Goal: Information Seeking & Learning: Check status

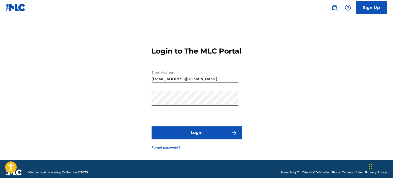
click at [213, 138] on button "Login" at bounding box center [196, 132] width 90 height 13
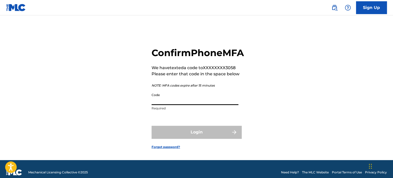
click at [183, 102] on input "Code" at bounding box center [194, 98] width 87 height 15
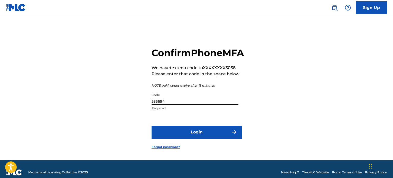
type input "535694"
click at [174, 139] on button "Login" at bounding box center [196, 132] width 90 height 13
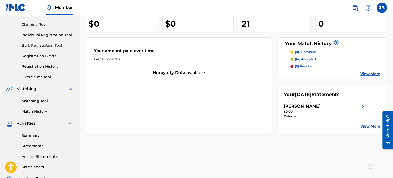
scroll to position [51, 0]
click at [25, 122] on span "Royalties" at bounding box center [25, 123] width 19 height 6
click at [28, 133] on link "Summary" at bounding box center [48, 135] width 52 height 5
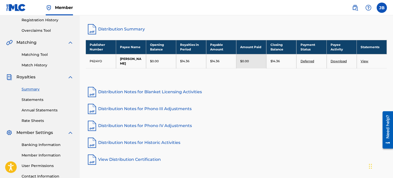
scroll to position [128, 0]
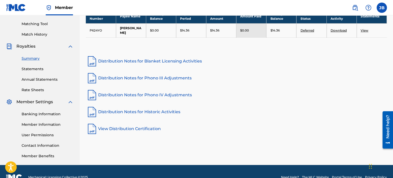
click at [46, 115] on link "Banking Information" at bounding box center [48, 114] width 52 height 5
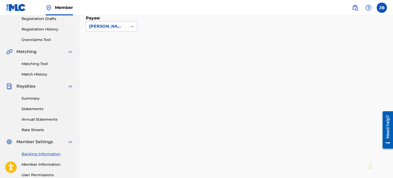
scroll to position [103, 0]
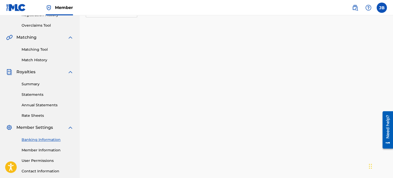
click at [35, 94] on link "Statements" at bounding box center [48, 94] width 52 height 5
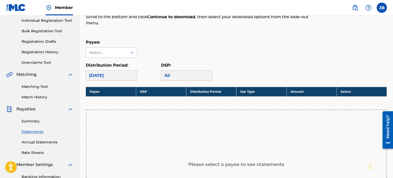
scroll to position [77, 0]
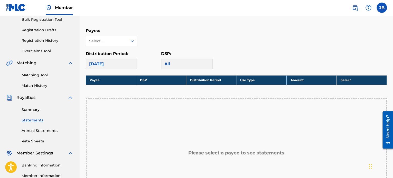
click at [32, 108] on link "Summary" at bounding box center [48, 109] width 52 height 5
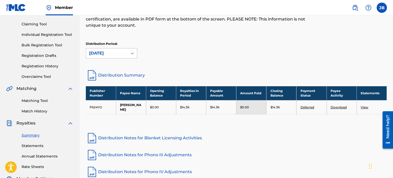
scroll to position [77, 0]
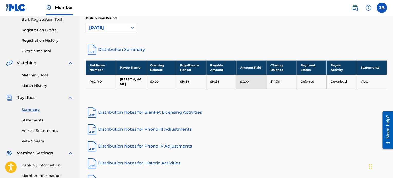
click at [246, 80] on p "$0.00" at bounding box center [244, 82] width 9 height 5
click at [251, 82] on td "$0.00" at bounding box center [251, 82] width 30 height 14
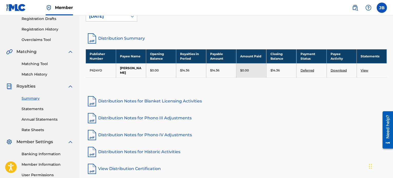
scroll to position [140, 0]
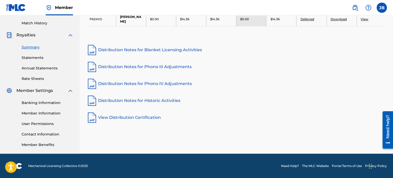
click at [50, 105] on link "Banking Information" at bounding box center [48, 102] width 52 height 5
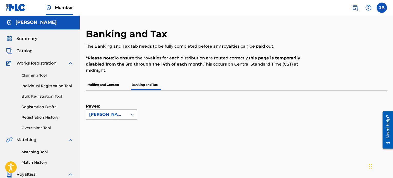
click at [91, 85] on p "Mailing and Contact" at bounding box center [103, 85] width 35 height 11
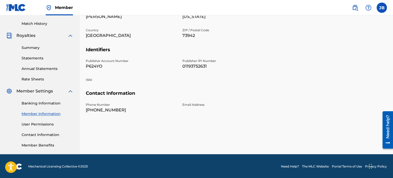
scroll to position [140, 0]
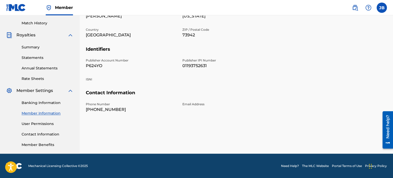
click at [42, 123] on link "User Permissions" at bounding box center [48, 123] width 52 height 5
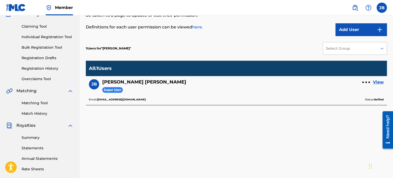
scroll to position [77, 0]
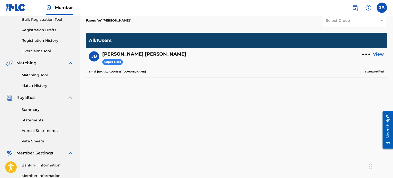
click at [30, 100] on span "Royalties" at bounding box center [25, 98] width 19 height 6
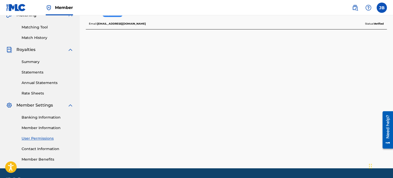
scroll to position [128, 0]
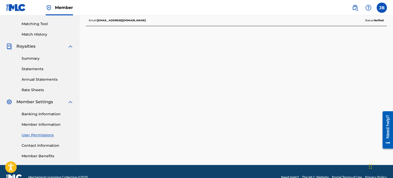
click at [33, 70] on link "Statements" at bounding box center [48, 68] width 52 height 5
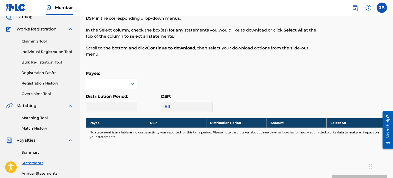
scroll to position [77, 0]
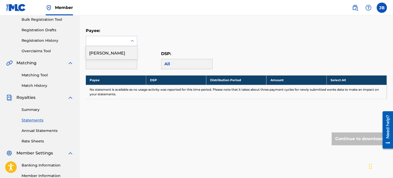
click at [120, 43] on div at bounding box center [107, 41] width 42 height 10
click at [109, 53] on div "[PERSON_NAME]" at bounding box center [111, 52] width 51 height 13
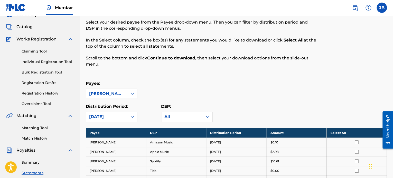
scroll to position [0, 0]
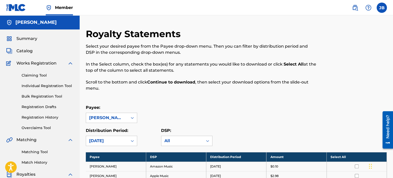
click at [28, 48] on span "Catalog" at bounding box center [24, 51] width 16 height 6
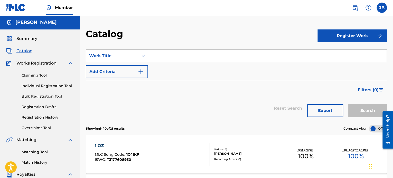
click at [30, 40] on span "Summary" at bounding box center [26, 39] width 21 height 6
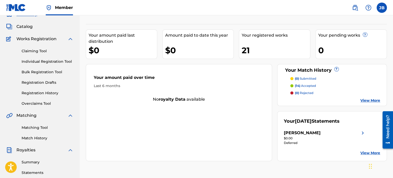
scroll to position [26, 0]
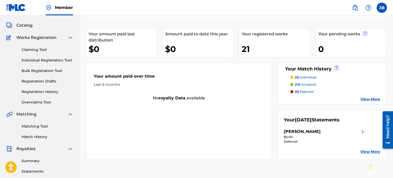
click at [371, 152] on link "View More" at bounding box center [370, 151] width 20 height 5
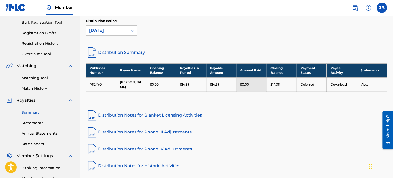
scroll to position [51, 0]
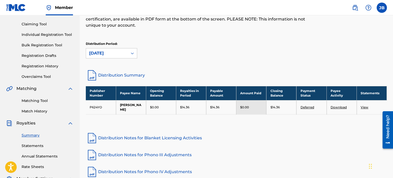
click at [366, 105] on link "View" at bounding box center [364, 107] width 8 height 4
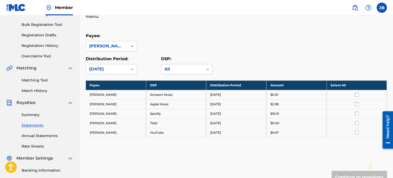
scroll to position [103, 0]
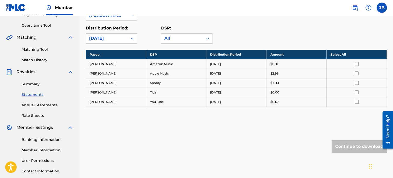
click at [43, 117] on link "Rate Sheets" at bounding box center [48, 115] width 52 height 5
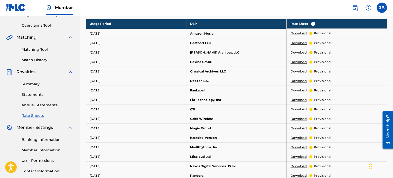
scroll to position [128, 0]
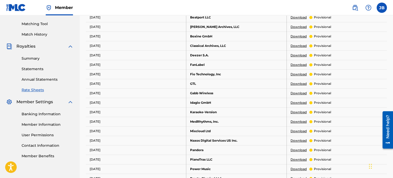
click at [48, 125] on link "Member Information" at bounding box center [48, 124] width 52 height 5
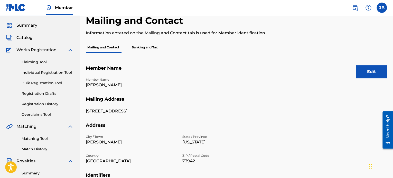
scroll to position [51, 0]
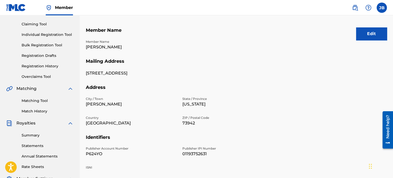
click at [32, 126] on span "Royalties" at bounding box center [25, 123] width 19 height 6
click at [32, 137] on link "Summary" at bounding box center [48, 135] width 52 height 5
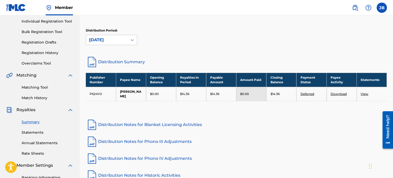
scroll to position [77, 0]
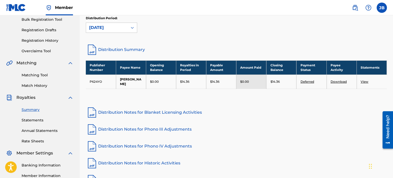
click at [246, 80] on p "$0.00" at bounding box center [244, 82] width 9 height 5
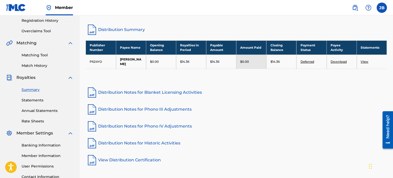
scroll to position [51, 0]
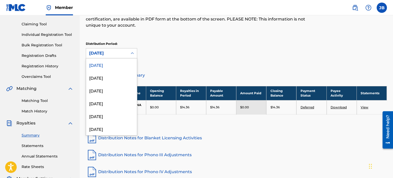
click at [126, 54] on div "[DATE]" at bounding box center [107, 53] width 42 height 10
click at [116, 75] on div "[DATE]" at bounding box center [111, 77] width 51 height 13
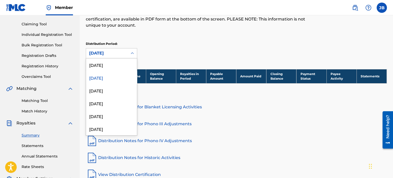
click at [114, 55] on div "[DATE]" at bounding box center [106, 53] width 35 height 6
click at [114, 64] on div "[DATE]" at bounding box center [111, 65] width 51 height 13
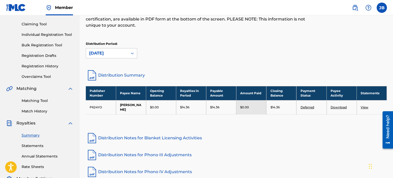
click at [338, 105] on link "Download" at bounding box center [338, 107] width 16 height 4
drag, startPoint x: 253, startPoint y: 103, endPoint x: 246, endPoint y: 104, distance: 7.0
click at [250, 105] on div "$0.00" at bounding box center [251, 107] width 22 height 5
click at [246, 105] on p "$0.00" at bounding box center [244, 107] width 9 height 5
click at [249, 106] on div "$0.00" at bounding box center [251, 107] width 22 height 5
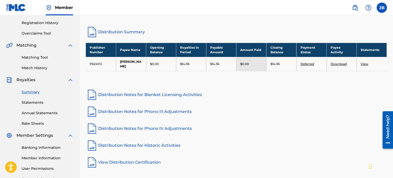
scroll to position [140, 0]
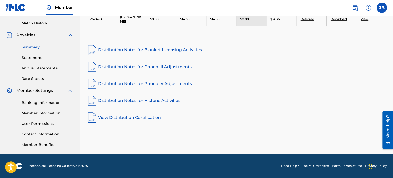
click at [47, 134] on link "Contact Information" at bounding box center [48, 134] width 52 height 5
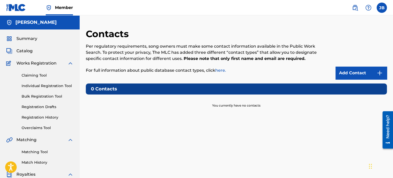
click at [35, 63] on span "Works Registration" at bounding box center [36, 63] width 40 height 6
click at [29, 54] on div "Summary Catalog Works Registration Claiming Tool Individual Registration Tool B…" at bounding box center [40, 162] width 80 height 264
click at [28, 52] on span "Catalog" at bounding box center [24, 51] width 16 height 6
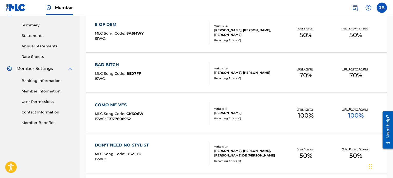
scroll to position [128, 0]
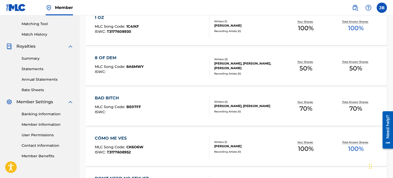
click at [32, 58] on link "Summary" at bounding box center [48, 58] width 52 height 5
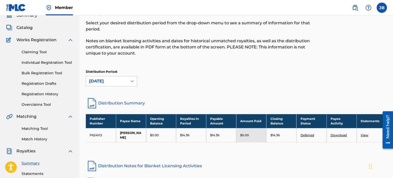
scroll to position [77, 0]
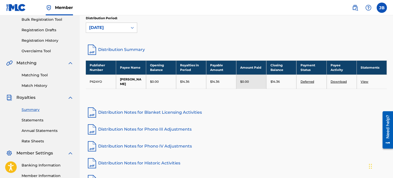
click at [304, 80] on link "Deferred" at bounding box center [307, 82] width 14 height 4
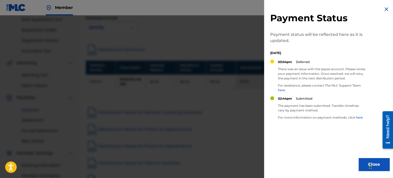
click at [284, 90] on link "here." at bounding box center [282, 90] width 8 height 4
click at [361, 159] on button "Close" at bounding box center [373, 164] width 31 height 13
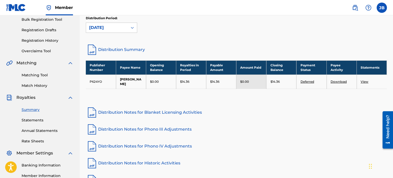
click at [309, 80] on link "Deferred" at bounding box center [307, 82] width 14 height 4
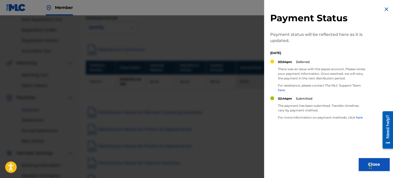
click at [308, 98] on p "Submitted" at bounding box center [304, 98] width 16 height 5
click at [357, 117] on link "here" at bounding box center [358, 118] width 7 height 4
click at [90, 85] on div at bounding box center [196, 104] width 393 height 178
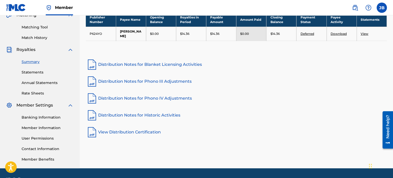
scroll to position [128, 0]
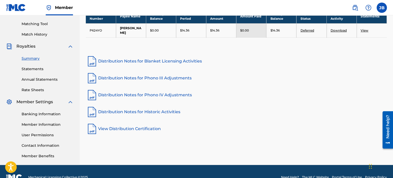
click at [46, 113] on link "Banking Information" at bounding box center [48, 114] width 52 height 5
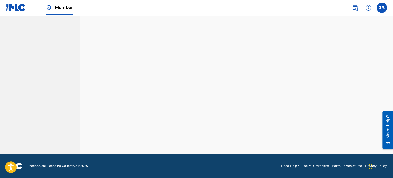
scroll to position [235, 0]
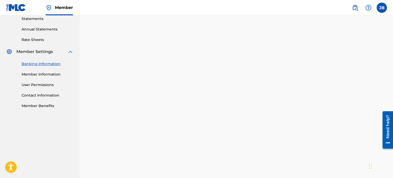
scroll to position [184, 0]
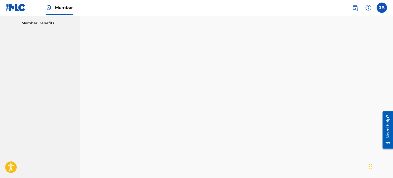
scroll to position [249, 0]
click at [83, 133] on div "Banking and Tax The Banking and Tax tab needs to be fully completed before any …" at bounding box center [236, 80] width 313 height 602
click at [83, 86] on div "Banking and Tax The Banking and Tax tab needs to be fully completed before any …" at bounding box center [236, 56] width 313 height 597
click at [76, 91] on nav "[PERSON_NAME] Summary Catalog Works Registration Claiming Tool Individual Regis…" at bounding box center [40, 50] width 80 height 610
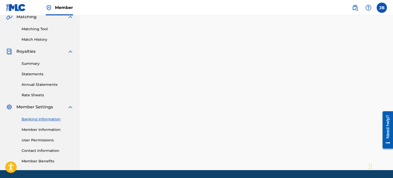
scroll to position [114, 0]
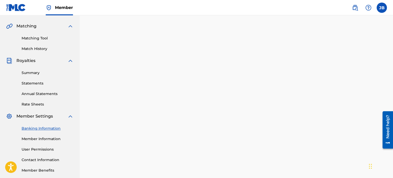
click at [38, 75] on link "Summary" at bounding box center [48, 72] width 52 height 5
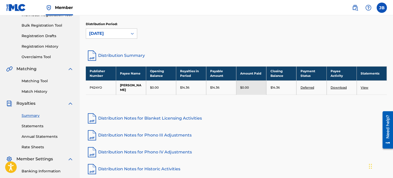
scroll to position [63, 0]
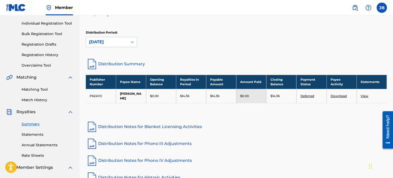
click at [36, 124] on link "Summary" at bounding box center [48, 124] width 52 height 5
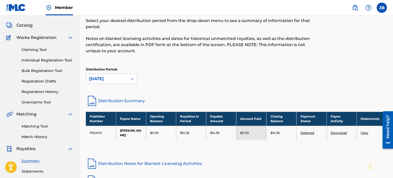
scroll to position [51, 0]
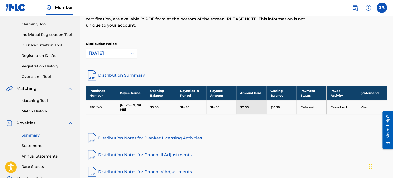
click at [361, 105] on link "View" at bounding box center [364, 107] width 8 height 4
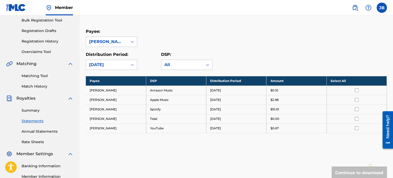
scroll to position [77, 0]
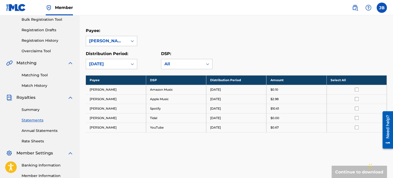
click at [159, 106] on td "Spotify" at bounding box center [176, 108] width 60 height 9
click at [159, 100] on td "Apple Music" at bounding box center [176, 98] width 60 height 9
click at [44, 130] on link "Annual Statements" at bounding box center [48, 130] width 52 height 5
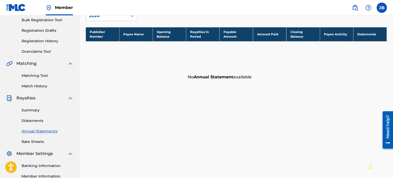
scroll to position [77, 0]
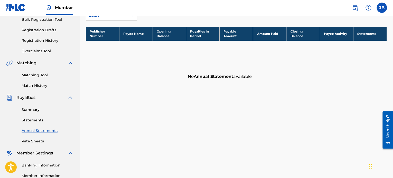
click at [40, 141] on link "Rate Sheets" at bounding box center [48, 141] width 52 height 5
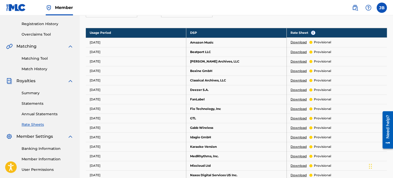
scroll to position [51, 0]
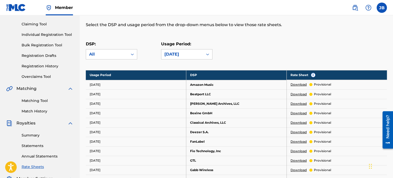
click at [37, 136] on link "Summary" at bounding box center [48, 135] width 52 height 5
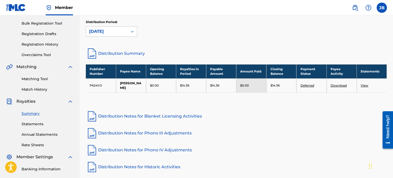
scroll to position [77, 0]
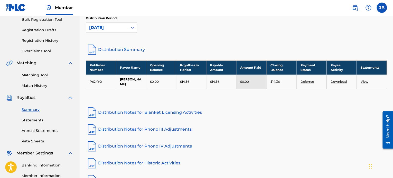
click at [340, 80] on link "Download" at bounding box center [338, 82] width 16 height 4
click at [120, 48] on link "Distribution Summary" at bounding box center [236, 50] width 301 height 12
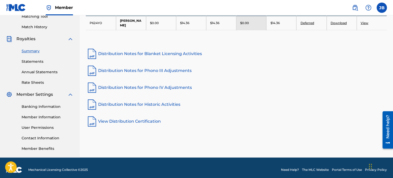
scroll to position [140, 0]
